Goal: Information Seeking & Learning: Learn about a topic

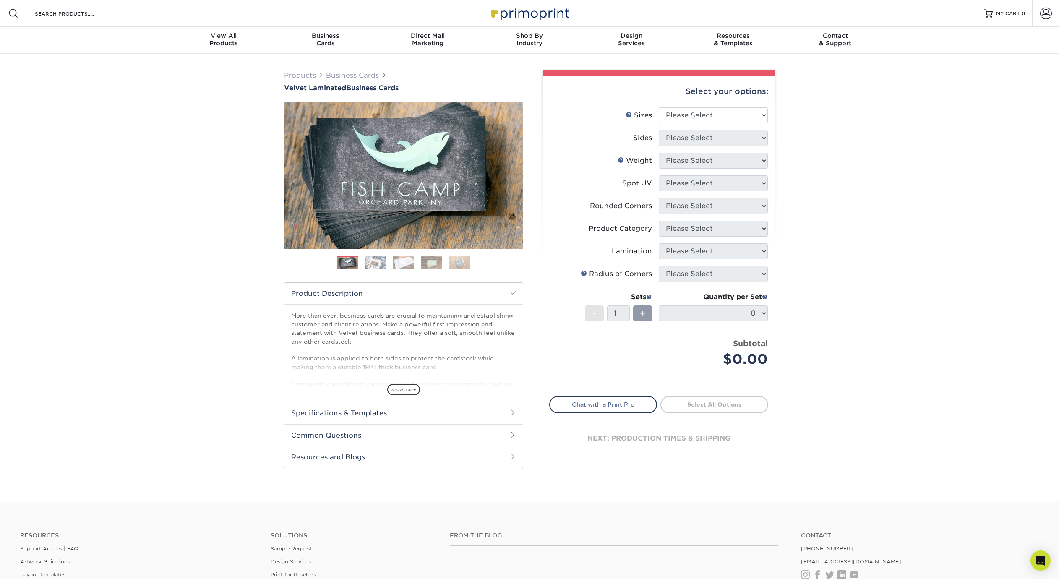
click at [381, 259] on img at bounding box center [375, 262] width 21 height 13
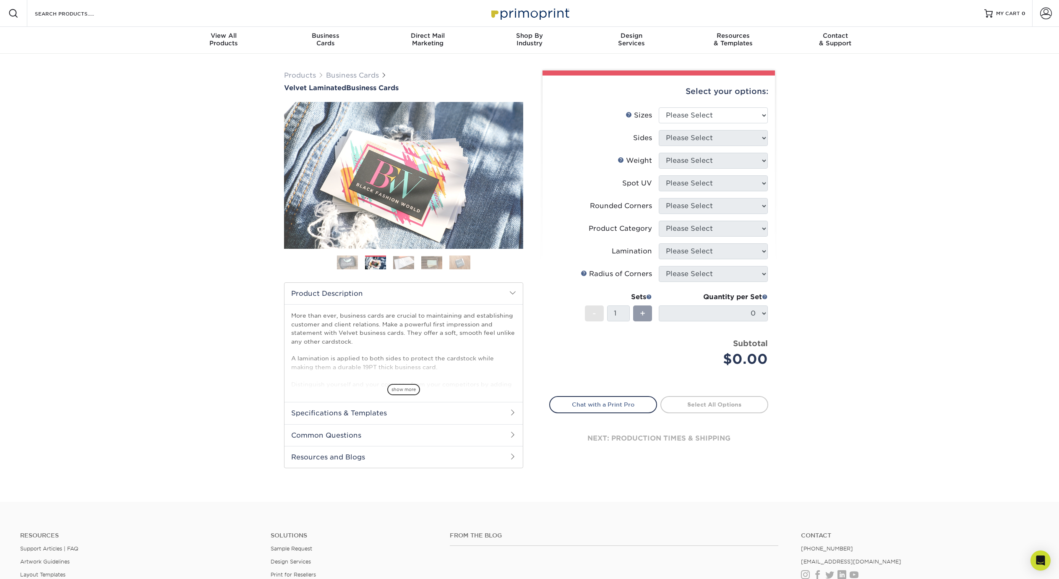
click at [400, 259] on img at bounding box center [403, 262] width 21 height 13
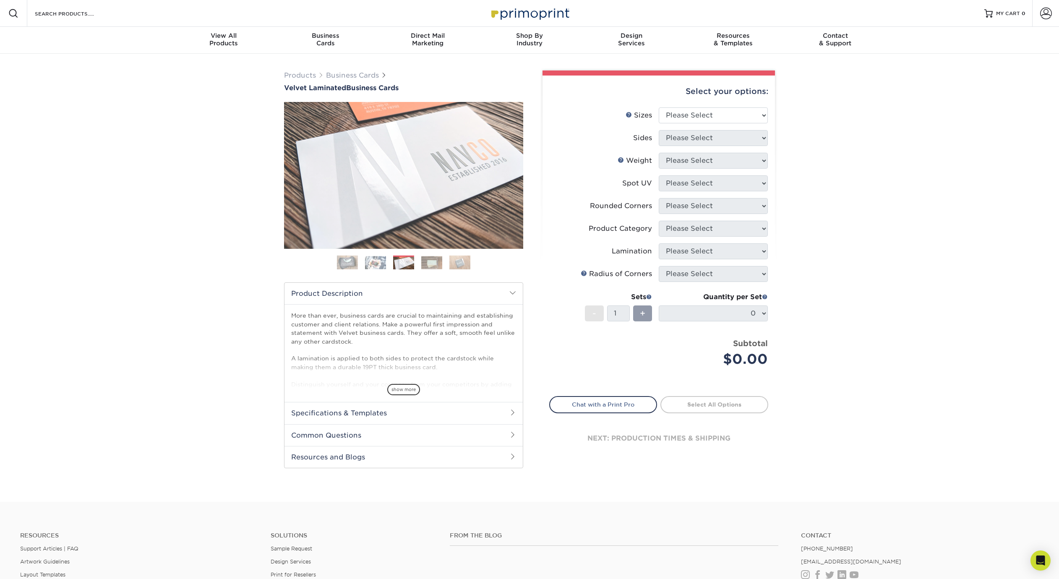
click at [429, 264] on img at bounding box center [431, 262] width 21 height 13
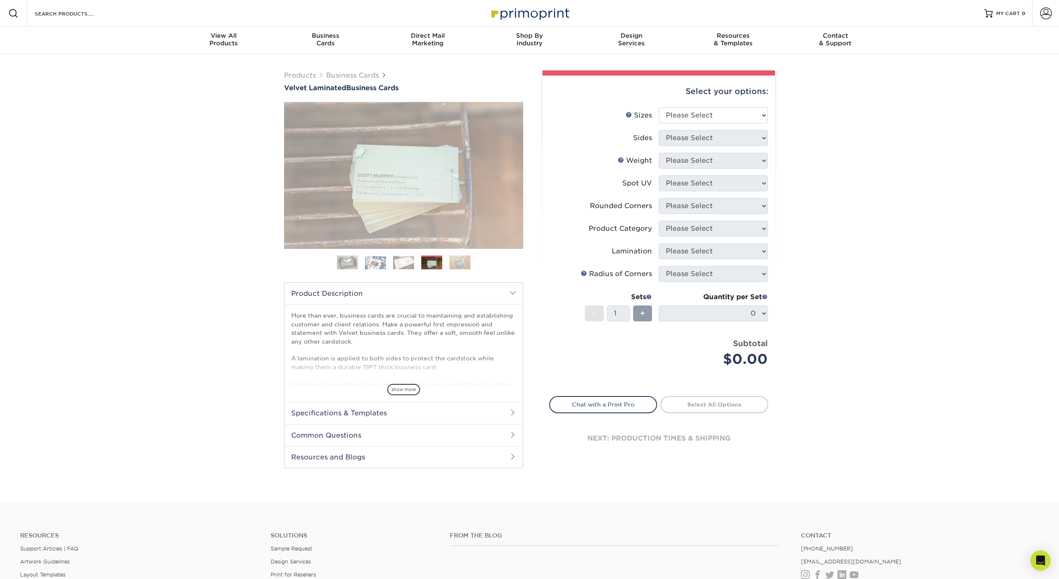
click at [449, 264] on img at bounding box center [459, 262] width 21 height 15
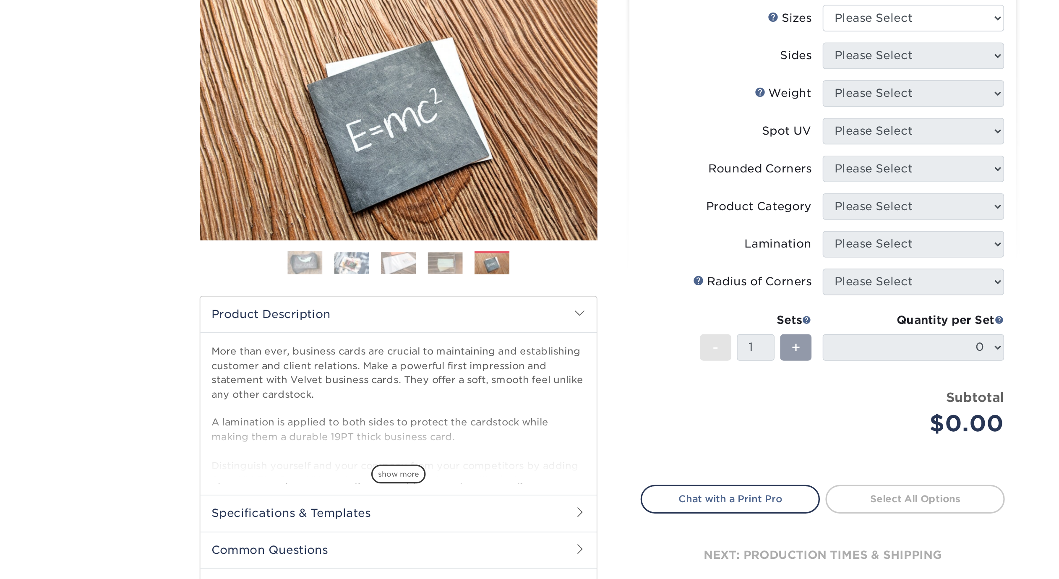
click at [453, 261] on img at bounding box center [459, 263] width 21 height 15
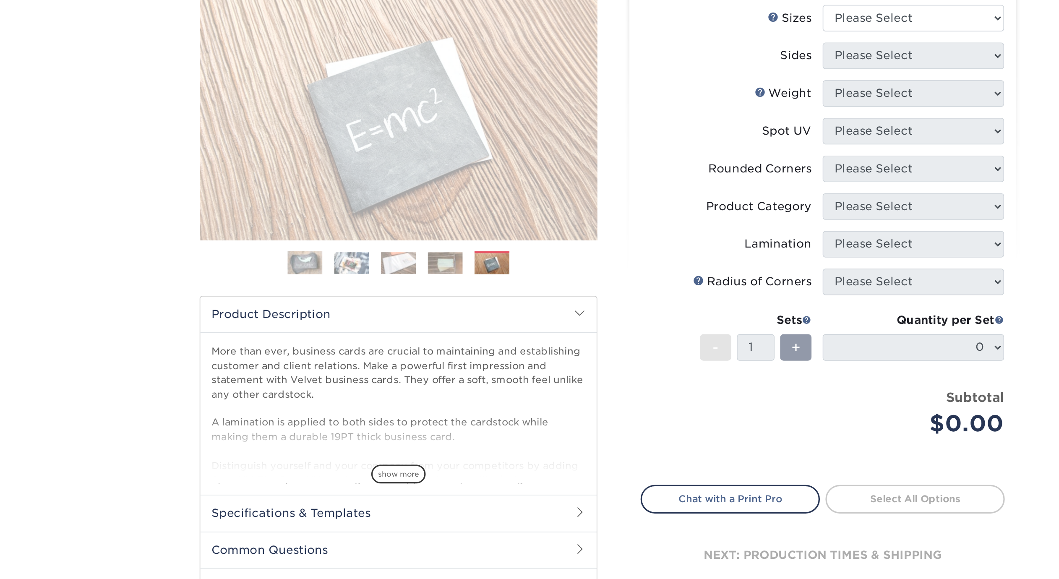
click at [435, 261] on img at bounding box center [431, 262] width 21 height 13
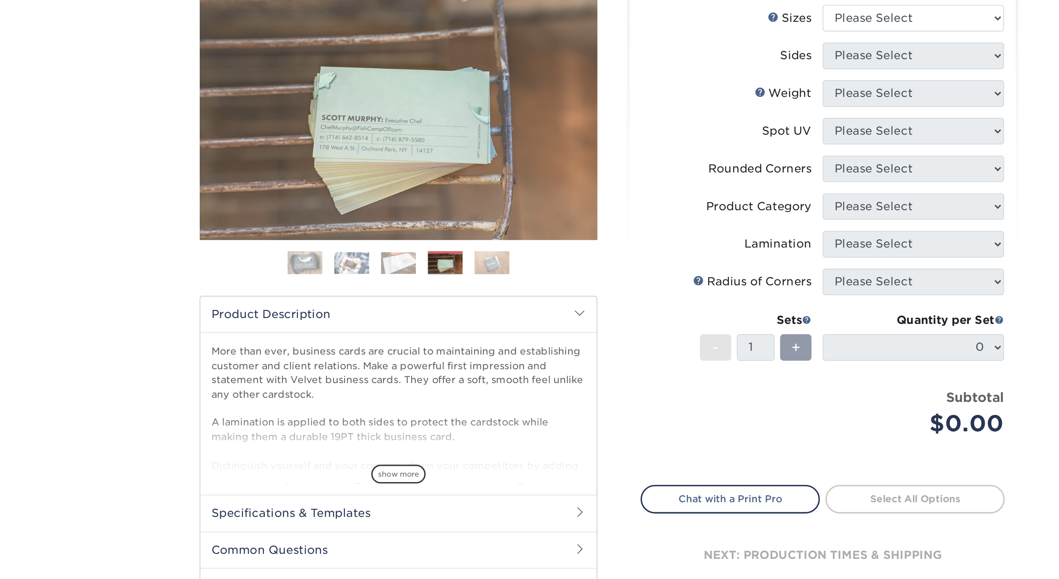
click at [412, 259] on img at bounding box center [403, 262] width 21 height 13
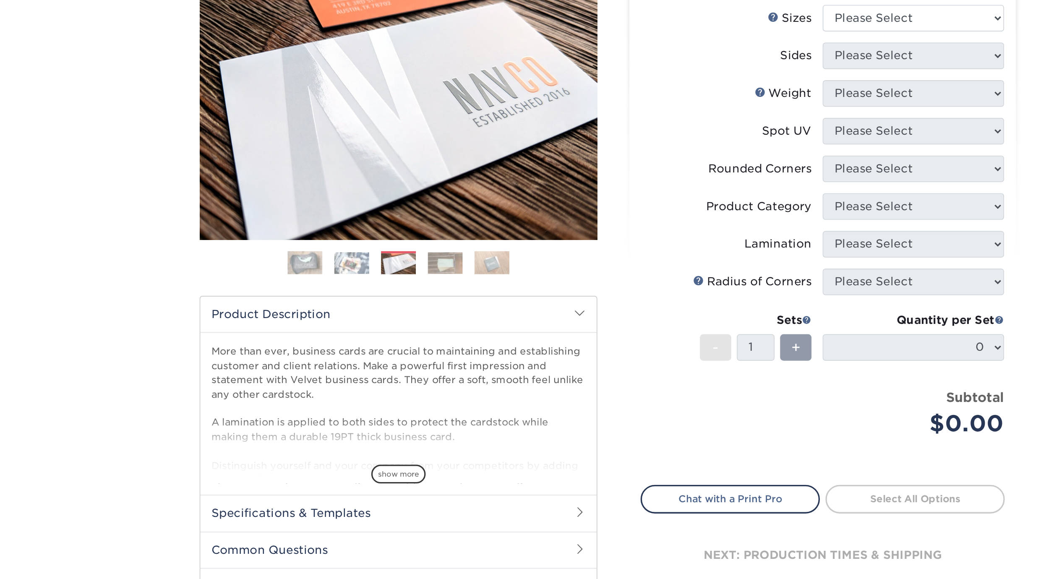
click at [390, 263] on ol at bounding box center [403, 266] width 239 height 20
click at [376, 266] on img at bounding box center [375, 262] width 21 height 13
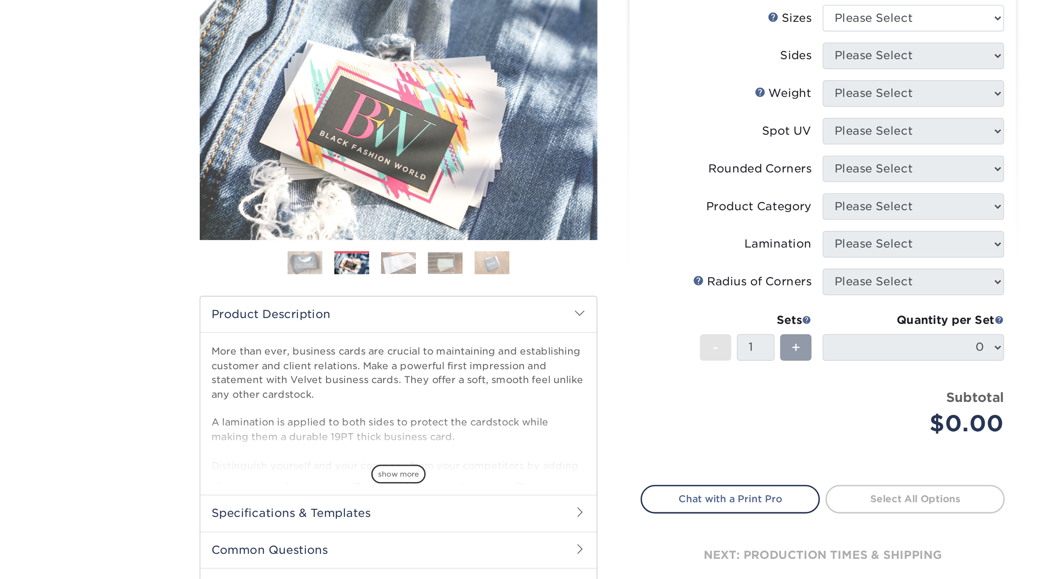
click at [353, 261] on img at bounding box center [347, 262] width 21 height 21
